Goal: Transaction & Acquisition: Purchase product/service

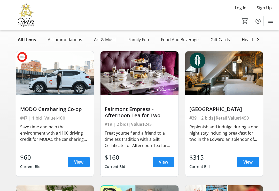
scroll to position [25, 0]
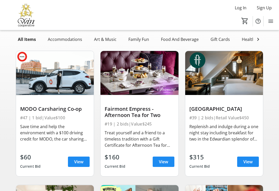
click at [237, 75] on img at bounding box center [224, 73] width 78 height 44
click at [233, 78] on img at bounding box center [224, 73] width 78 height 44
click at [248, 81] on img at bounding box center [224, 73] width 78 height 44
click at [254, 164] on span at bounding box center [248, 161] width 22 height 12
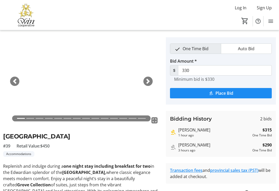
scroll to position [5, 0]
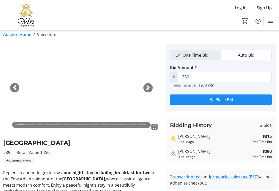
click at [144, 88] on div "Next" at bounding box center [148, 87] width 9 height 9
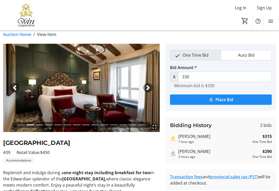
click at [149, 88] on span "button" at bounding box center [148, 87] width 5 height 5
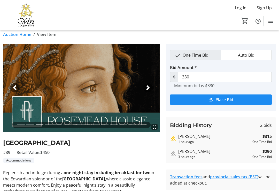
click at [148, 88] on span "button" at bounding box center [148, 87] width 5 height 5
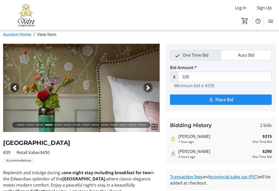
click at [152, 89] on div "Next" at bounding box center [148, 87] width 9 height 9
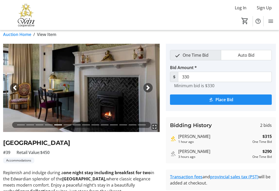
click at [153, 88] on div "Next" at bounding box center [148, 87] width 9 height 9
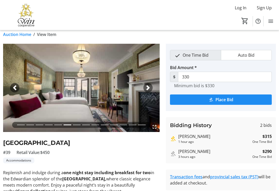
click at [153, 89] on img at bounding box center [81, 88] width 157 height 88
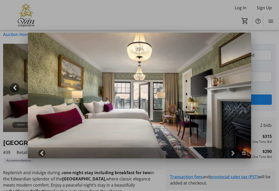
scroll to position [0, 0]
click at [234, 153] on span at bounding box center [233, 153] width 5 height 5
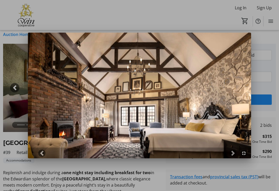
click at [233, 151] on span at bounding box center [233, 153] width 5 height 5
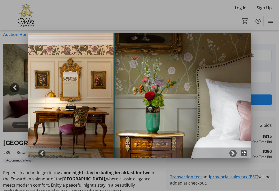
click at [231, 151] on span at bounding box center [233, 153] width 5 height 5
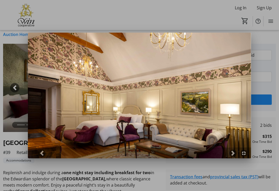
click at [232, 150] on link "Next" at bounding box center [233, 153] width 7 height 7
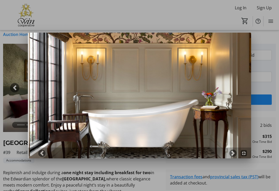
click at [232, 151] on span at bounding box center [233, 153] width 5 height 5
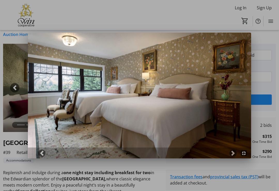
click at [233, 151] on span at bounding box center [233, 153] width 5 height 5
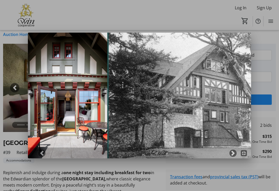
click at [233, 152] on span at bounding box center [233, 153] width 5 height 5
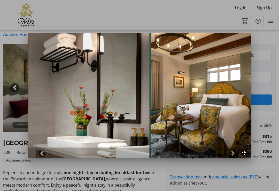
click at [232, 153] on span at bounding box center [233, 153] width 5 height 5
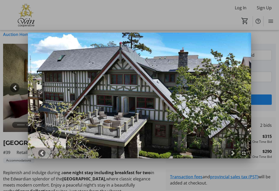
click at [235, 153] on span at bounding box center [233, 153] width 5 height 5
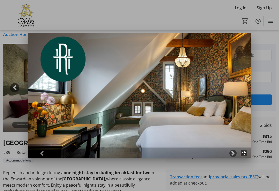
click at [279, 55] on div at bounding box center [139, 95] width 279 height 191
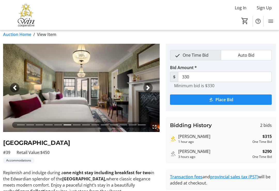
scroll to position [5, 0]
